Goal: Find specific page/section: Find specific page/section

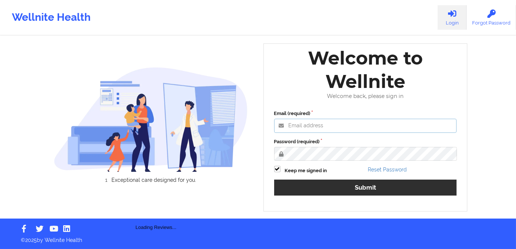
type input "[PERSON_NAME][EMAIL_ADDRESS][DOMAIN_NAME]"
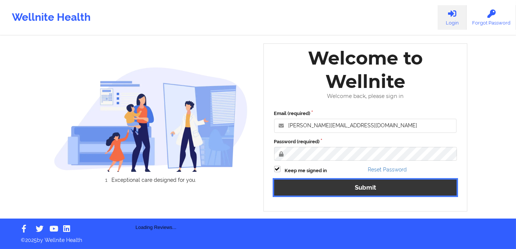
click at [343, 192] on div "Email (required) [PERSON_NAME][EMAIL_ADDRESS][DOMAIN_NAME] Password (required) …" at bounding box center [365, 156] width 193 height 102
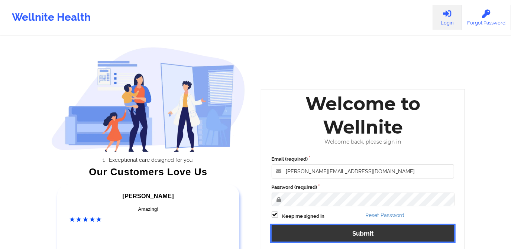
click at [356, 232] on button "Submit" at bounding box center [363, 234] width 183 height 16
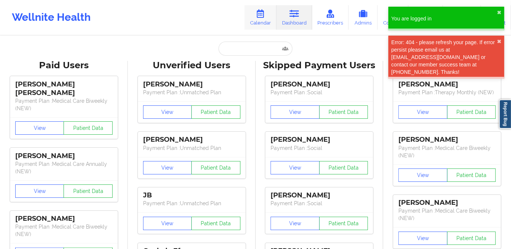
click at [265, 16] on icon at bounding box center [261, 14] width 10 height 8
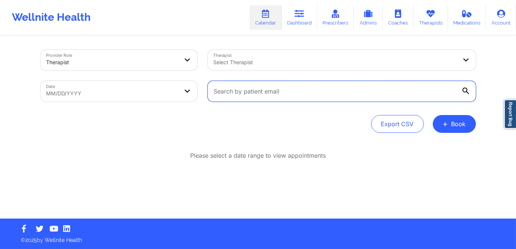
click at [275, 98] on input "text" at bounding box center [342, 91] width 268 height 21
paste input "[EMAIL_ADDRESS][DOMAIN_NAME]"
type input "[EMAIL_ADDRESS][DOMAIN_NAME]"
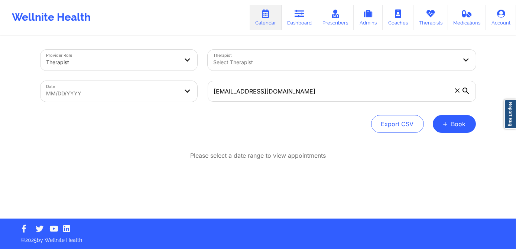
select select "2025-8"
select select "2025-9"
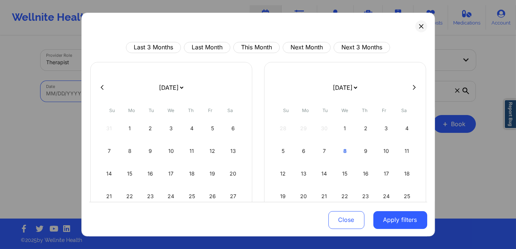
click at [104, 100] on body "Wellnite Health Calendar Dashboard Prescribers Admins Coaches Therapists Medica…" at bounding box center [258, 124] width 516 height 249
click at [191, 175] on div "18" at bounding box center [191, 174] width 19 height 21
select select "2025-8"
select select "2025-9"
select select "2025-8"
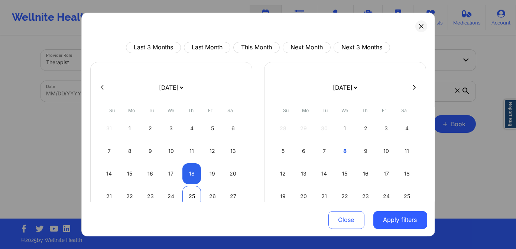
select select "2025-9"
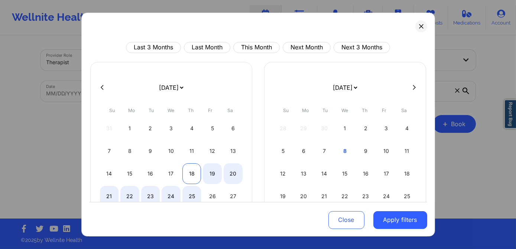
select select "2025-8"
select select "2025-9"
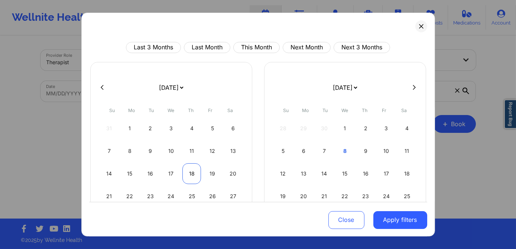
click at [191, 179] on div "18" at bounding box center [191, 174] width 19 height 21
select select "2025-8"
select select "2025-9"
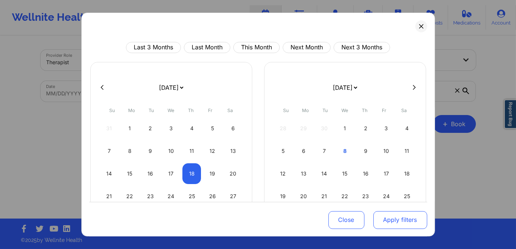
click at [397, 219] on button "Apply filters" at bounding box center [400, 220] width 54 height 18
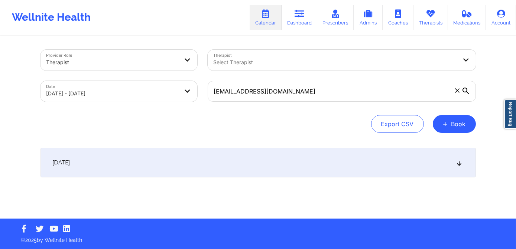
click at [284, 162] on div "[DATE]" at bounding box center [259, 163] width 436 height 30
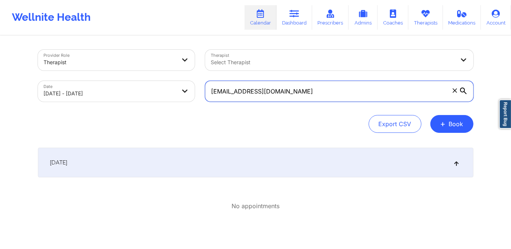
drag, startPoint x: 296, startPoint y: 96, endPoint x: 192, endPoint y: 101, distance: 104.6
click at [192, 101] on div "Provider Role Therapist Therapist Select Therapist Date [DATE] - [DATE] [EMAIL_…" at bounding box center [256, 76] width 446 height 62
paste input "[DOMAIN_NAME]"
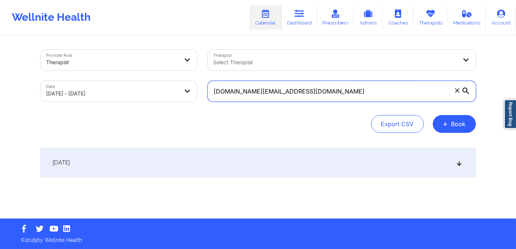
type input "[DOMAIN_NAME][EMAIL_ADDRESS][DOMAIN_NAME]"
click at [147, 94] on body "Wellnite Health Calendar Dashboard Prescribers Admins Coaches Therapists Medica…" at bounding box center [258, 124] width 516 height 249
select select "2025-8"
select select "2025-9"
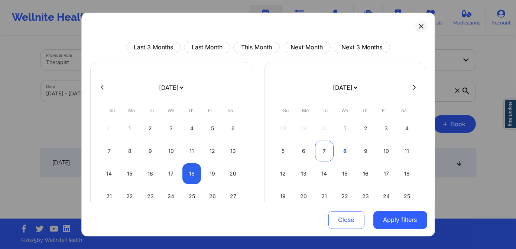
click at [318, 147] on div "7" at bounding box center [324, 151] width 19 height 21
select select "2025-9"
select select "2025-10"
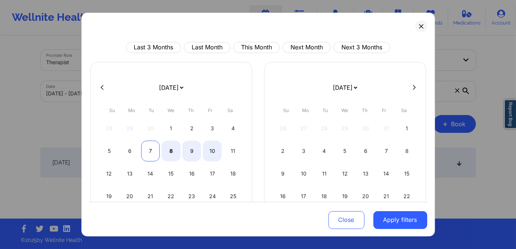
select select "2025-9"
select select "2025-10"
click at [150, 148] on div "7" at bounding box center [150, 151] width 19 height 21
select select "2025-9"
select select "2025-10"
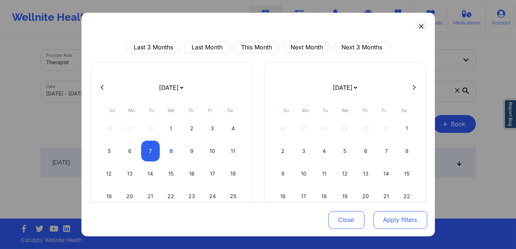
click at [399, 224] on button "Apply filters" at bounding box center [400, 220] width 54 height 18
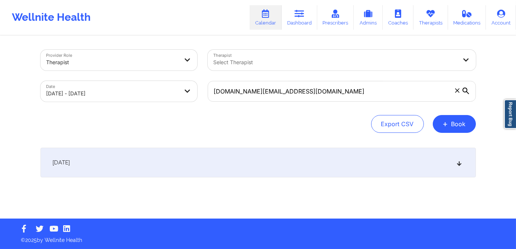
click at [288, 156] on div "[DATE]" at bounding box center [259, 163] width 436 height 30
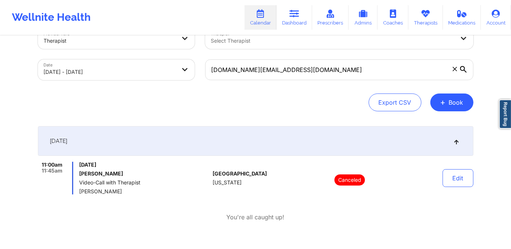
scroll to position [33, 0]
